Goal: Task Accomplishment & Management: Manage account settings

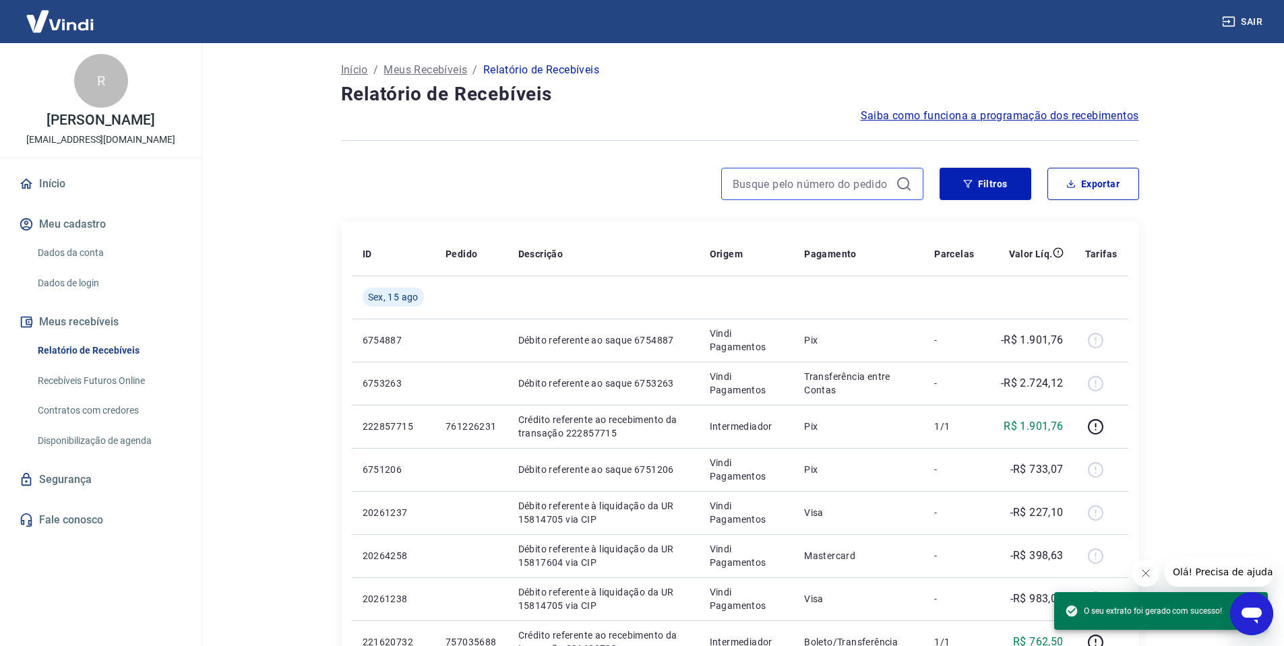
click at [846, 185] on input at bounding box center [811, 184] width 158 height 20
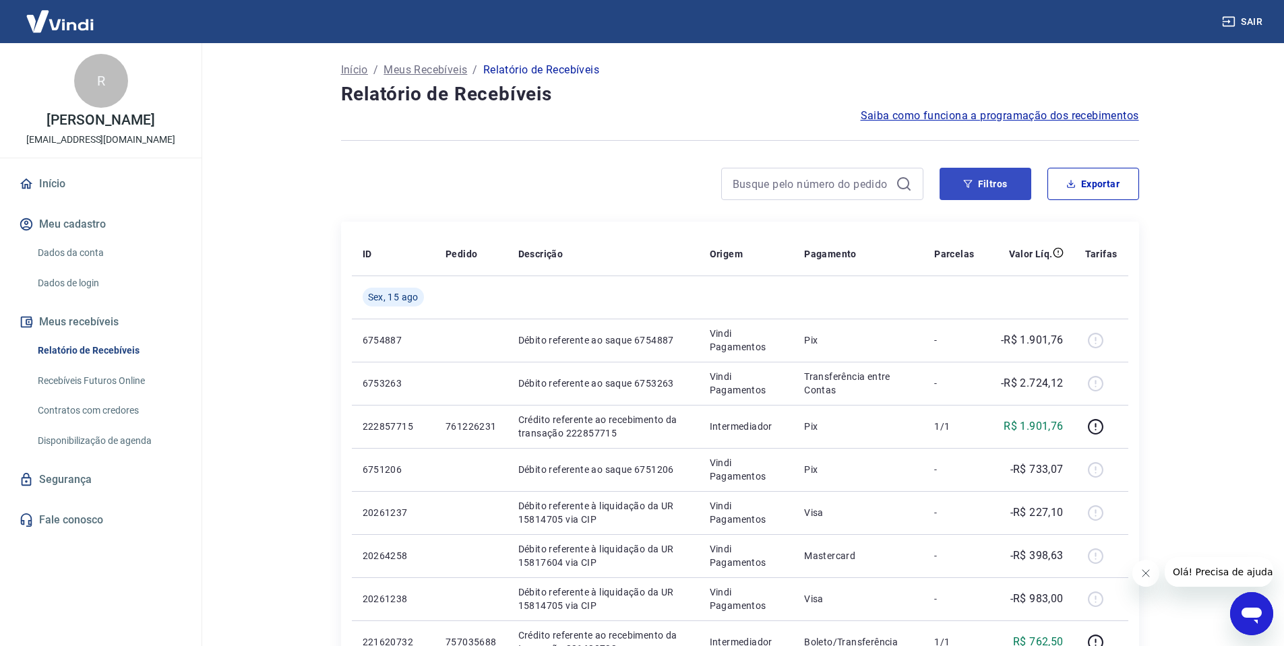
click at [961, 189] on button "Filtros" at bounding box center [985, 184] width 92 height 32
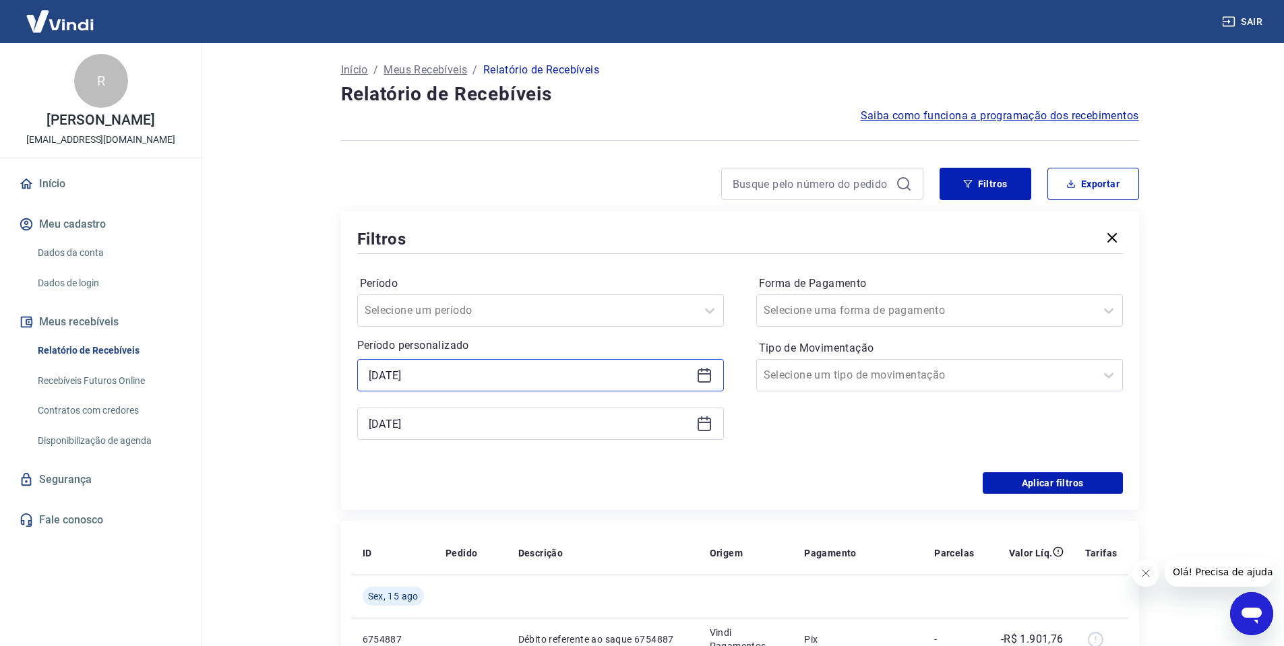
click at [525, 375] on input "[DATE]" at bounding box center [530, 375] width 322 height 20
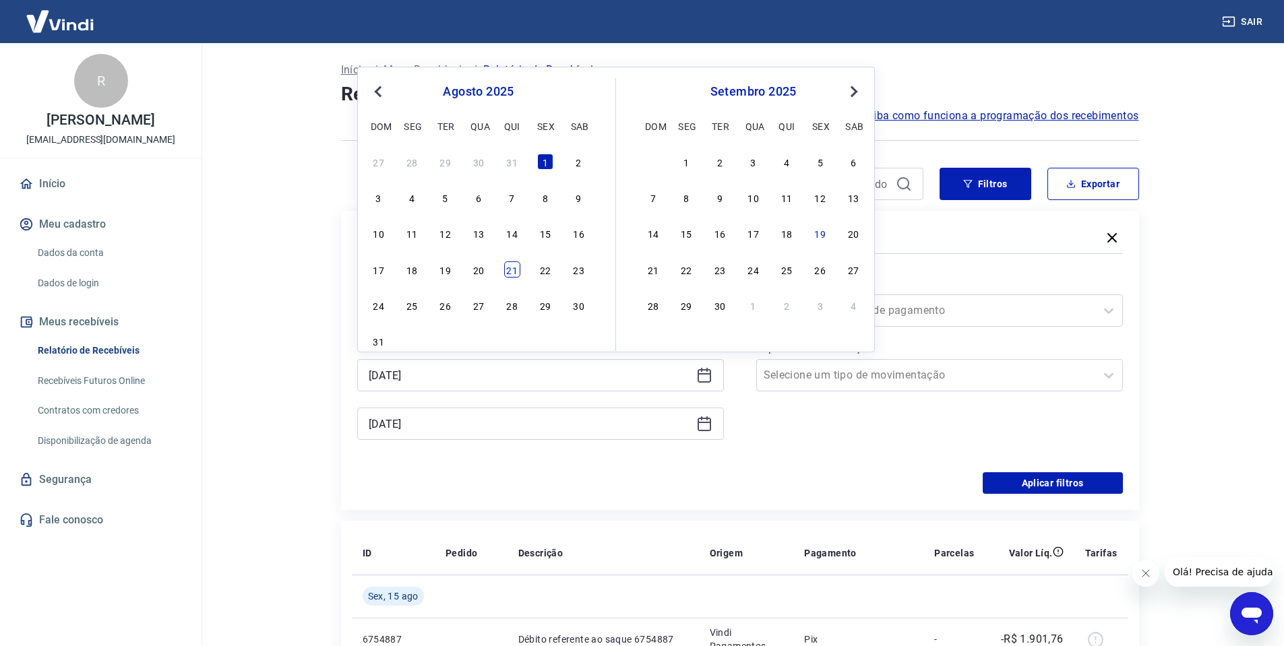
click at [515, 271] on div "21" at bounding box center [512, 269] width 16 height 16
type input "[DATE]"
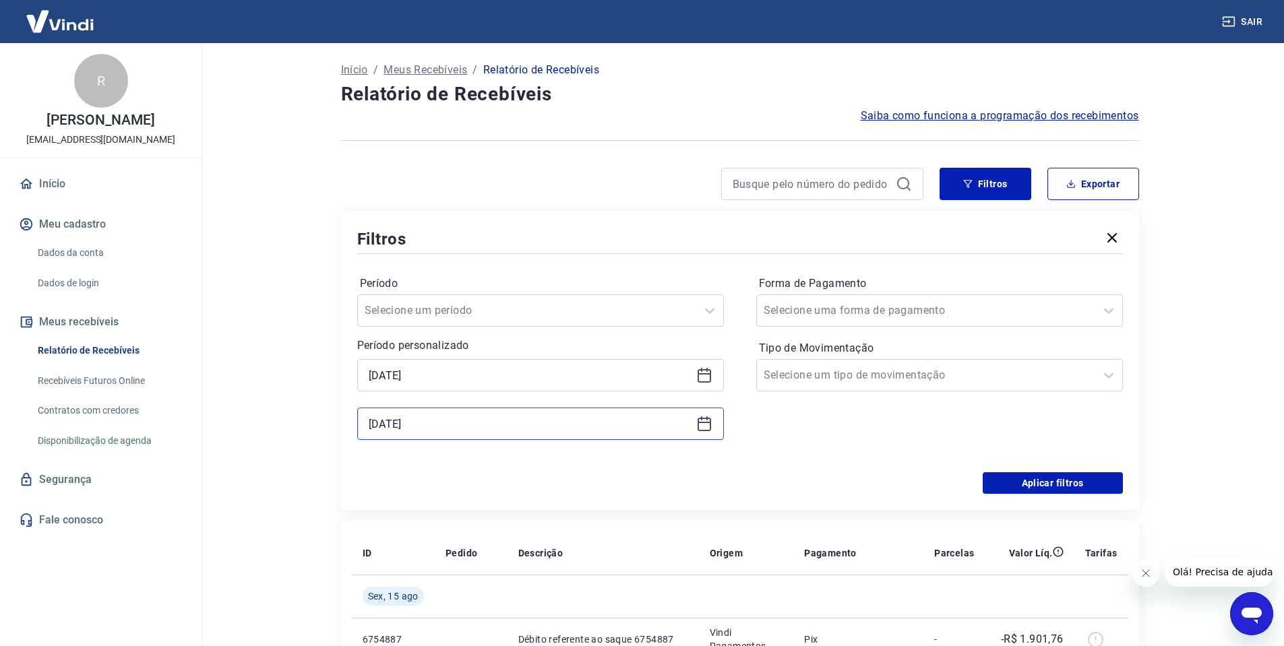
click at [565, 425] on input "[DATE]" at bounding box center [530, 424] width 322 height 20
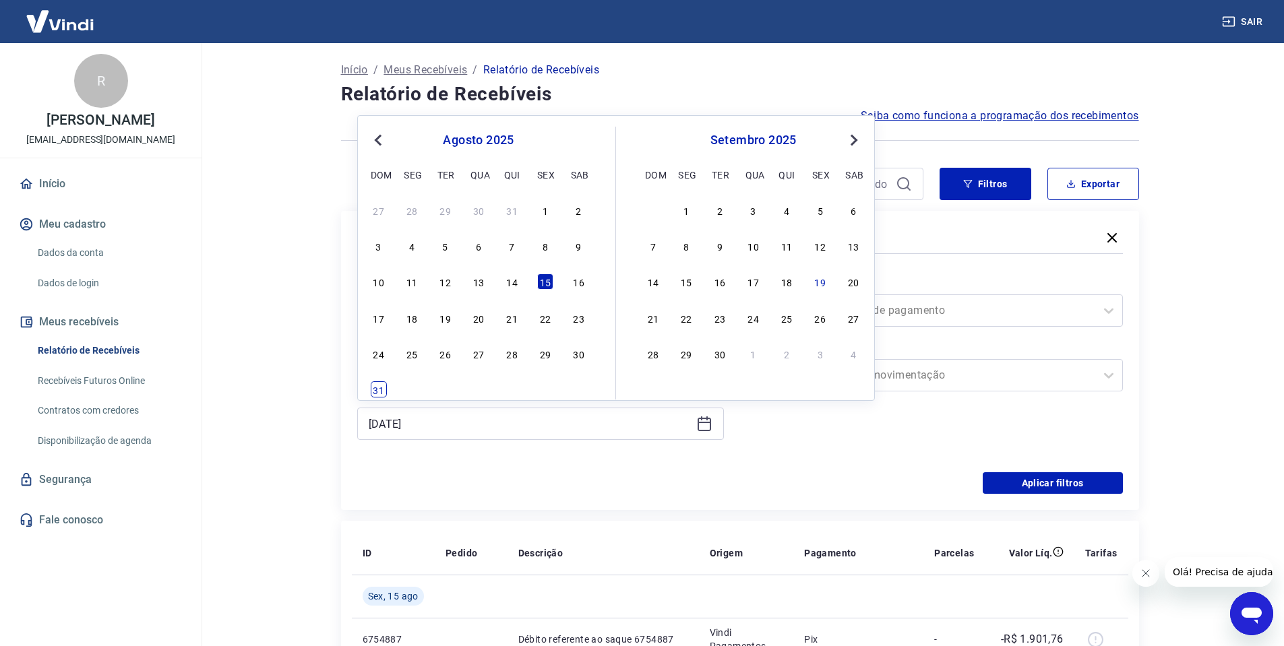
click at [383, 387] on div "31" at bounding box center [379, 389] width 16 height 16
type input "[DATE]"
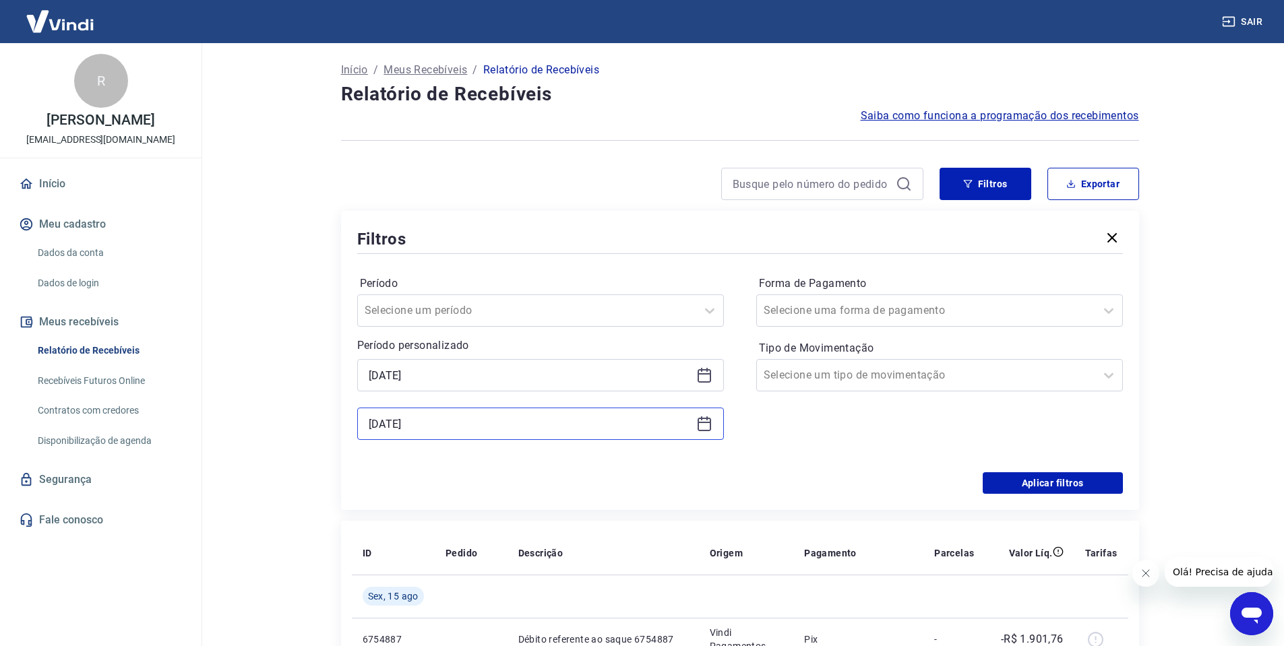
click at [574, 429] on input "[DATE]" at bounding box center [530, 424] width 322 height 20
click at [795, 474] on div "Aplicar filtros" at bounding box center [739, 483] width 765 height 22
click at [1063, 486] on button "Aplicar filtros" at bounding box center [1052, 483] width 140 height 22
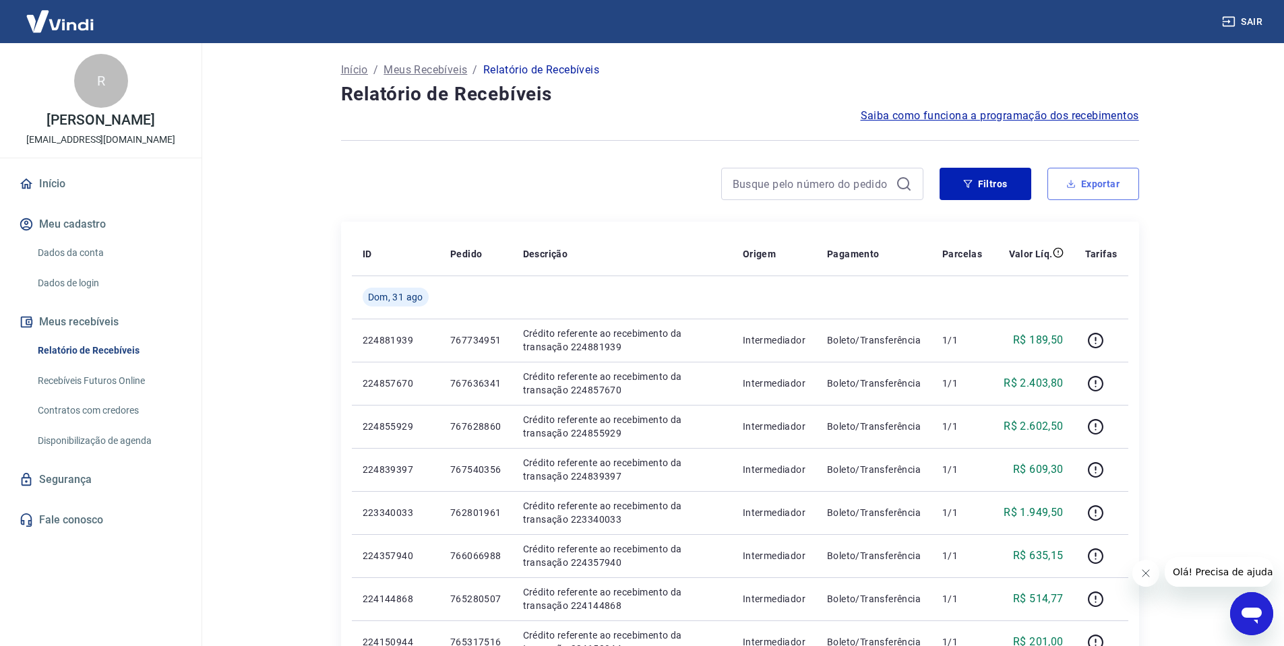
click at [1084, 192] on button "Exportar" at bounding box center [1093, 184] width 92 height 32
type input "[DATE]"
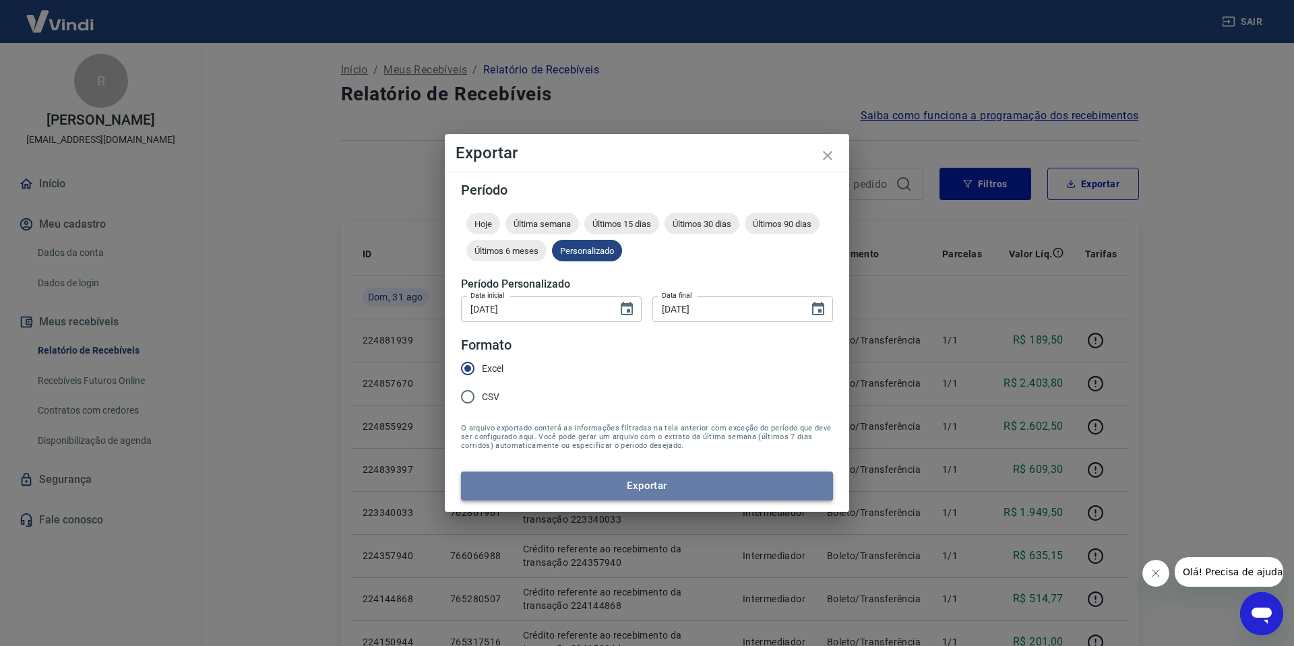
click at [630, 478] on button "Exportar" at bounding box center [647, 486] width 372 height 28
